Goal: Information Seeking & Learning: Find specific fact

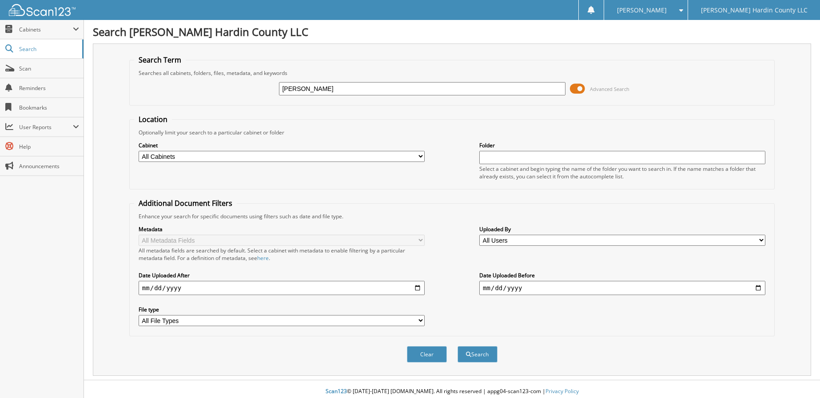
type input "[PERSON_NAME]"
click at [641, 113] on form "Search Term Searches all cabinets, folders, files, metadata, and keywords BAKER…" at bounding box center [451, 213] width 645 height 317
click at [578, 87] on span at bounding box center [577, 88] width 15 height 13
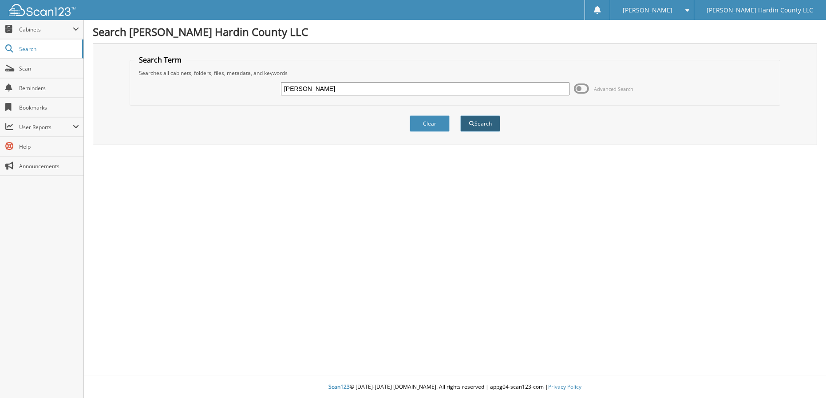
click at [495, 125] on button "Search" at bounding box center [480, 123] width 40 height 16
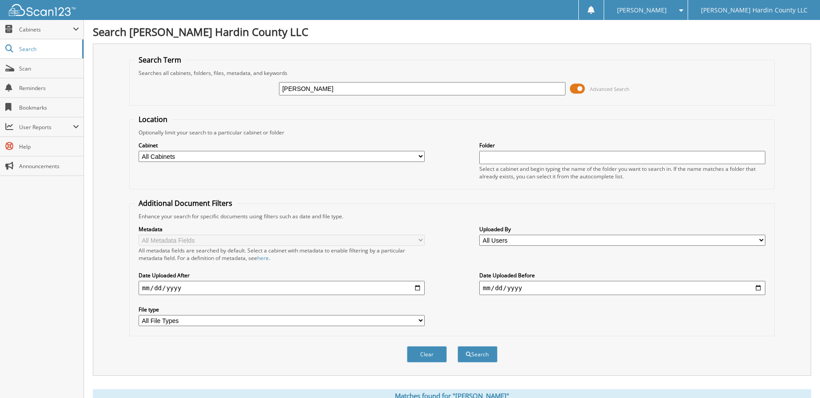
click at [199, 291] on input "date" at bounding box center [282, 288] width 286 height 14
click at [418, 286] on input "date" at bounding box center [282, 288] width 286 height 14
type input "2025-09-01"
click at [484, 352] on button "Search" at bounding box center [477, 354] width 40 height 16
click at [574, 88] on span at bounding box center [577, 88] width 15 height 13
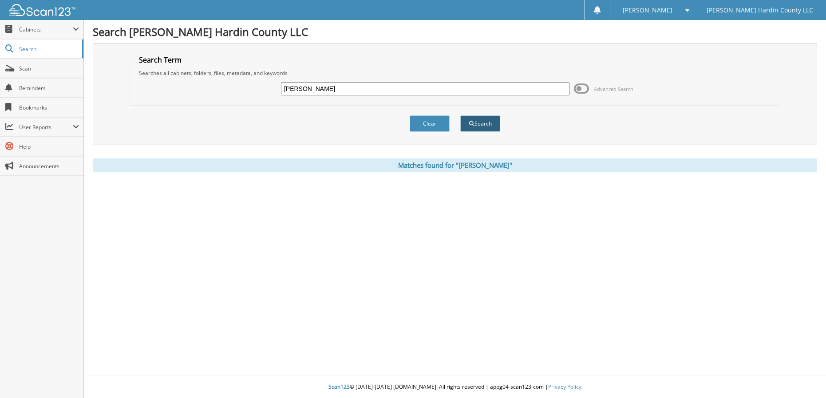
click at [483, 124] on button "Search" at bounding box center [480, 123] width 40 height 16
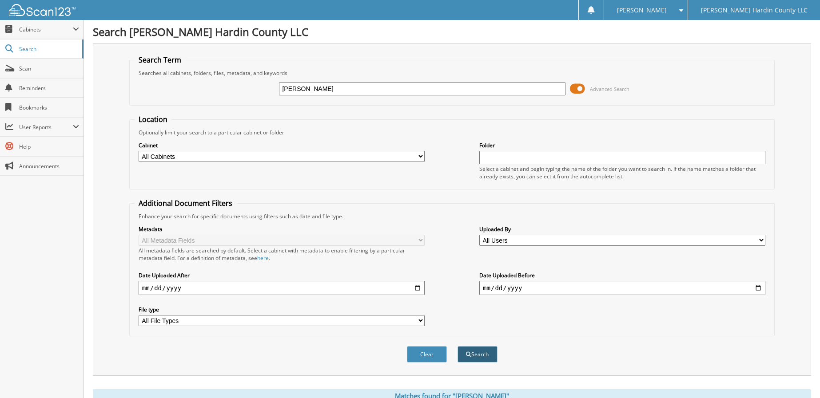
click at [487, 357] on button "Search" at bounding box center [477, 354] width 40 height 16
click at [75, 29] on span at bounding box center [76, 29] width 6 height 7
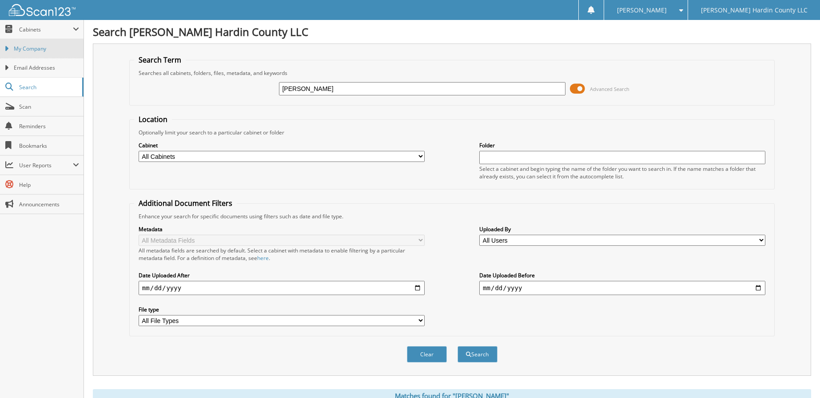
click at [64, 46] on span "My Company" at bounding box center [46, 49] width 65 height 8
